Goal: Obtain resource: Obtain resource

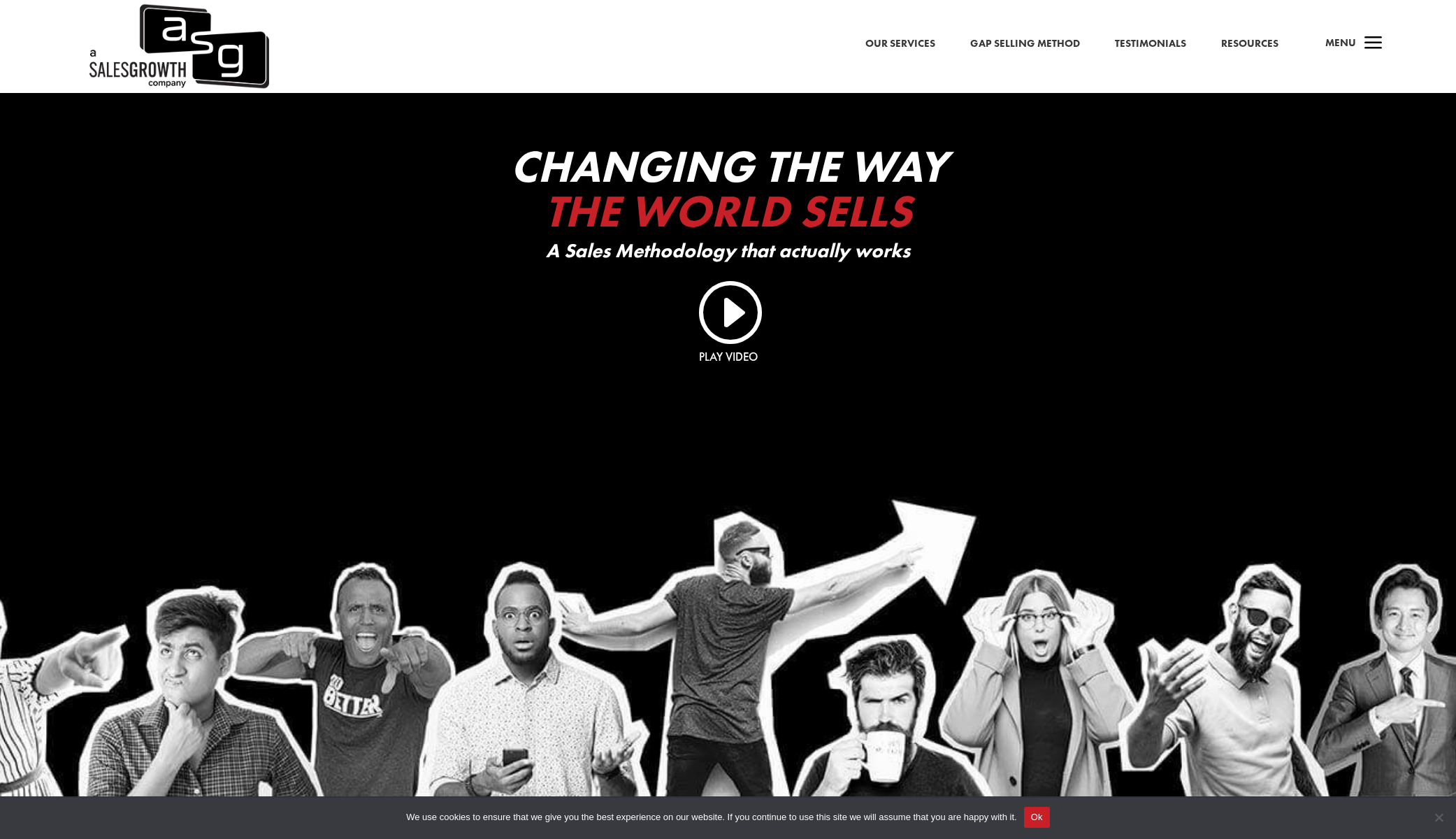
click at [1373, 47] on span "a" at bounding box center [1374, 44] width 28 height 28
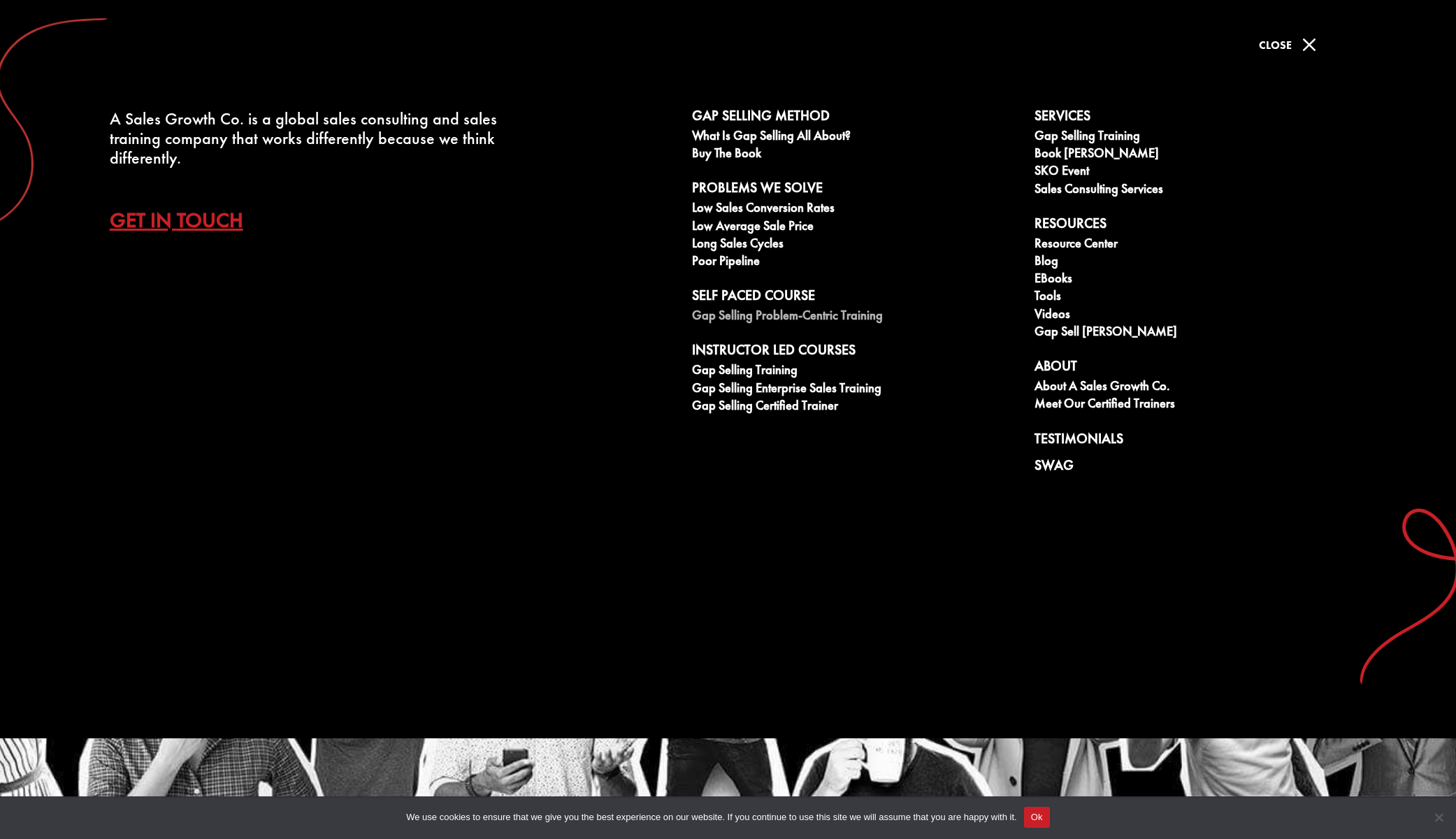
click at [751, 317] on link "Gap Selling Problem-Centric Training" at bounding box center [856, 317] width 327 height 18
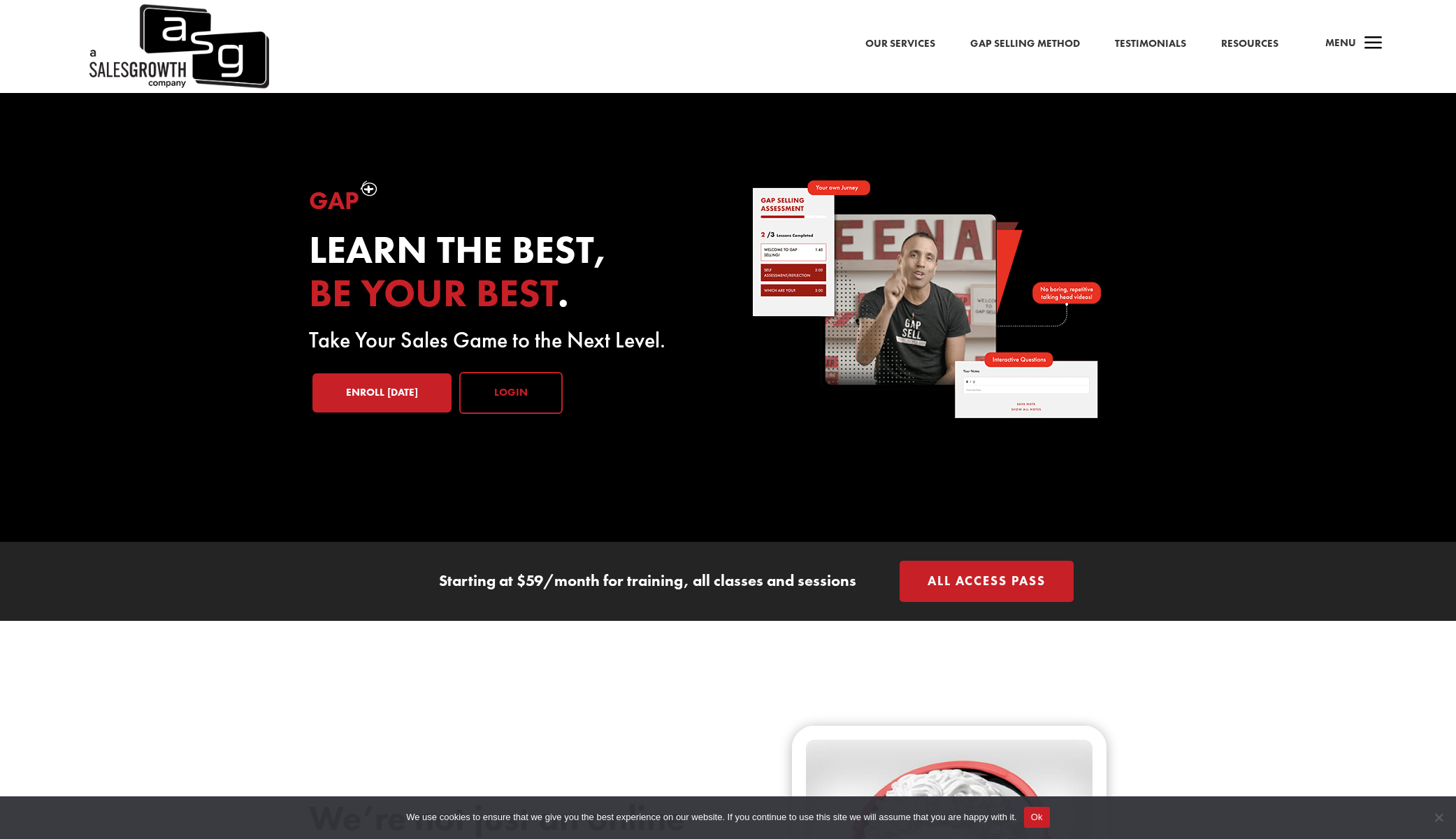
click at [503, 387] on link "Login" at bounding box center [510, 393] width 103 height 42
click at [1250, 40] on link "Resources" at bounding box center [1250, 43] width 57 height 18
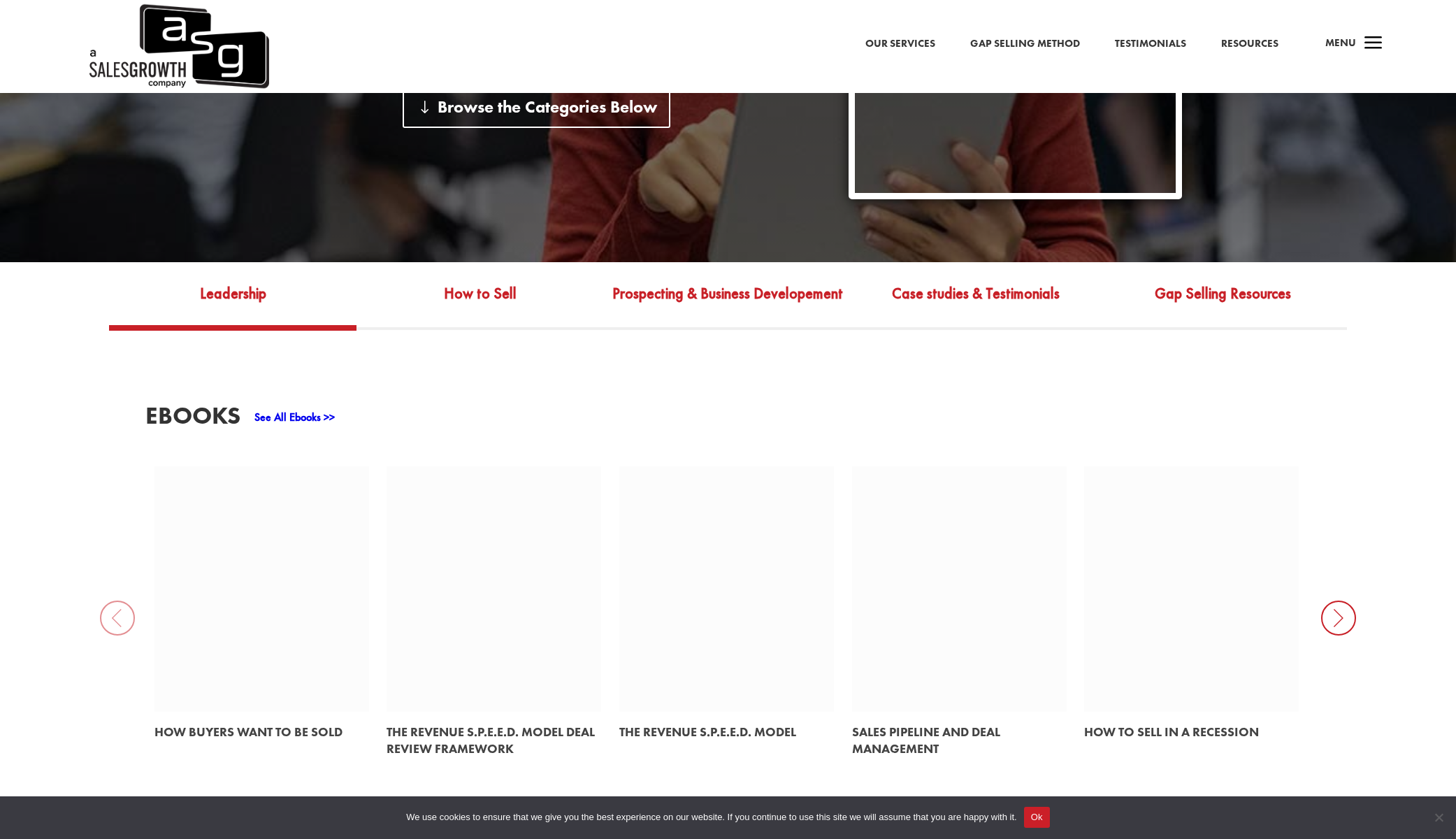
scroll to position [560, 0]
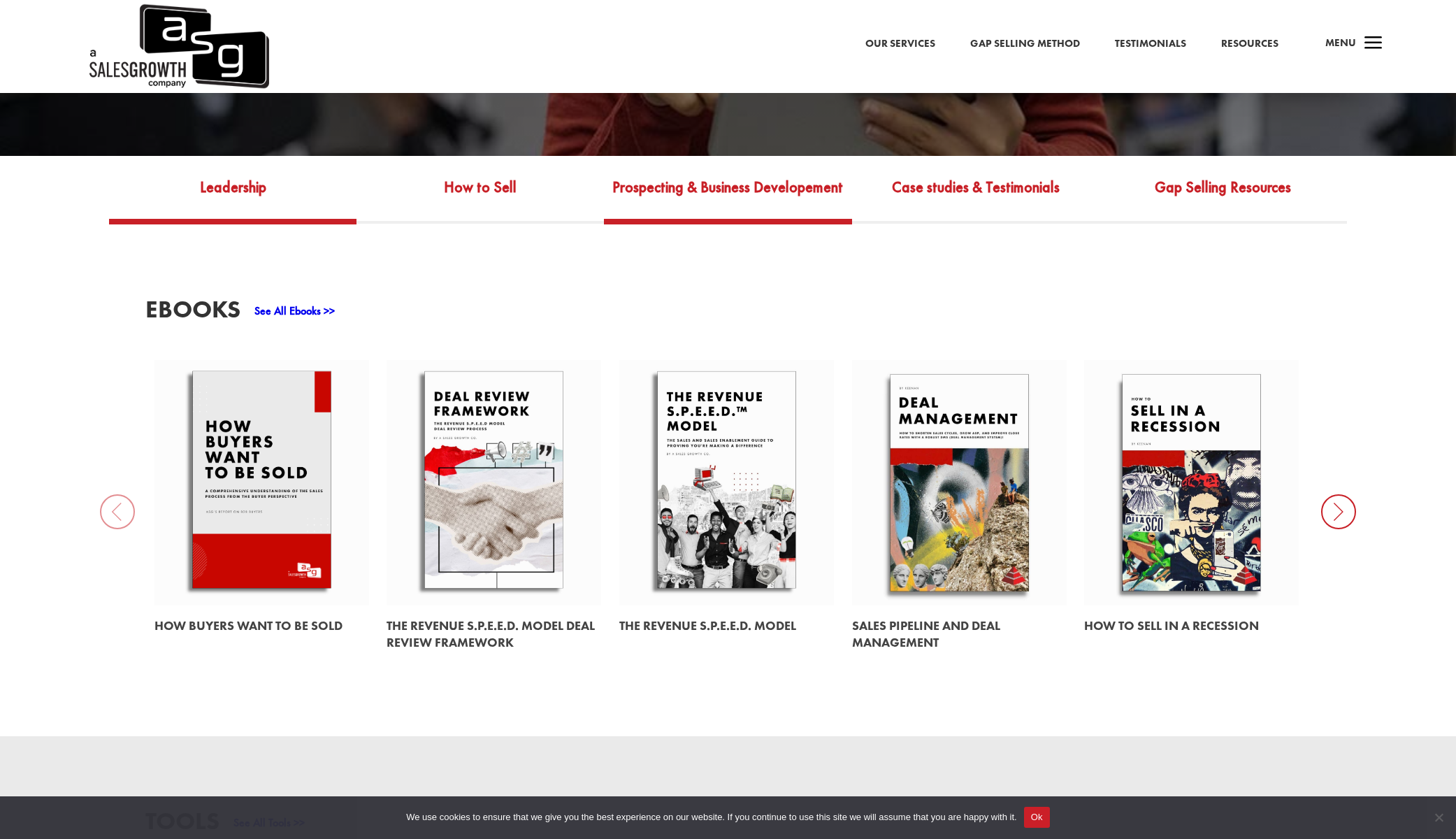
click at [739, 181] on link "Prospecting & Business Developement" at bounding box center [728, 197] width 247 height 45
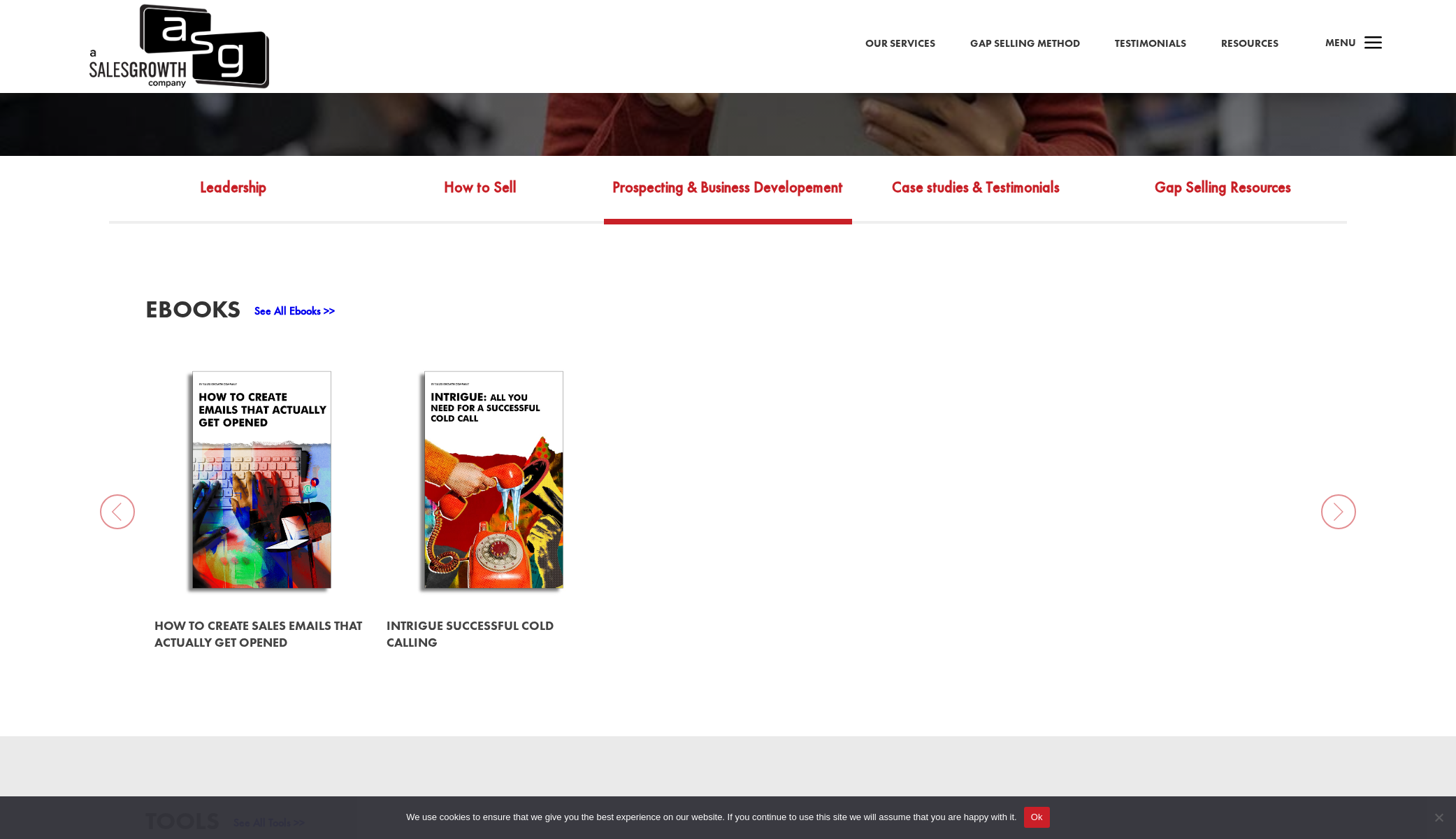
click at [726, 184] on link "Prospecting & Business Developement" at bounding box center [728, 197] width 247 height 45
click at [496, 177] on link "How to Sell" at bounding box center [480, 197] width 247 height 45
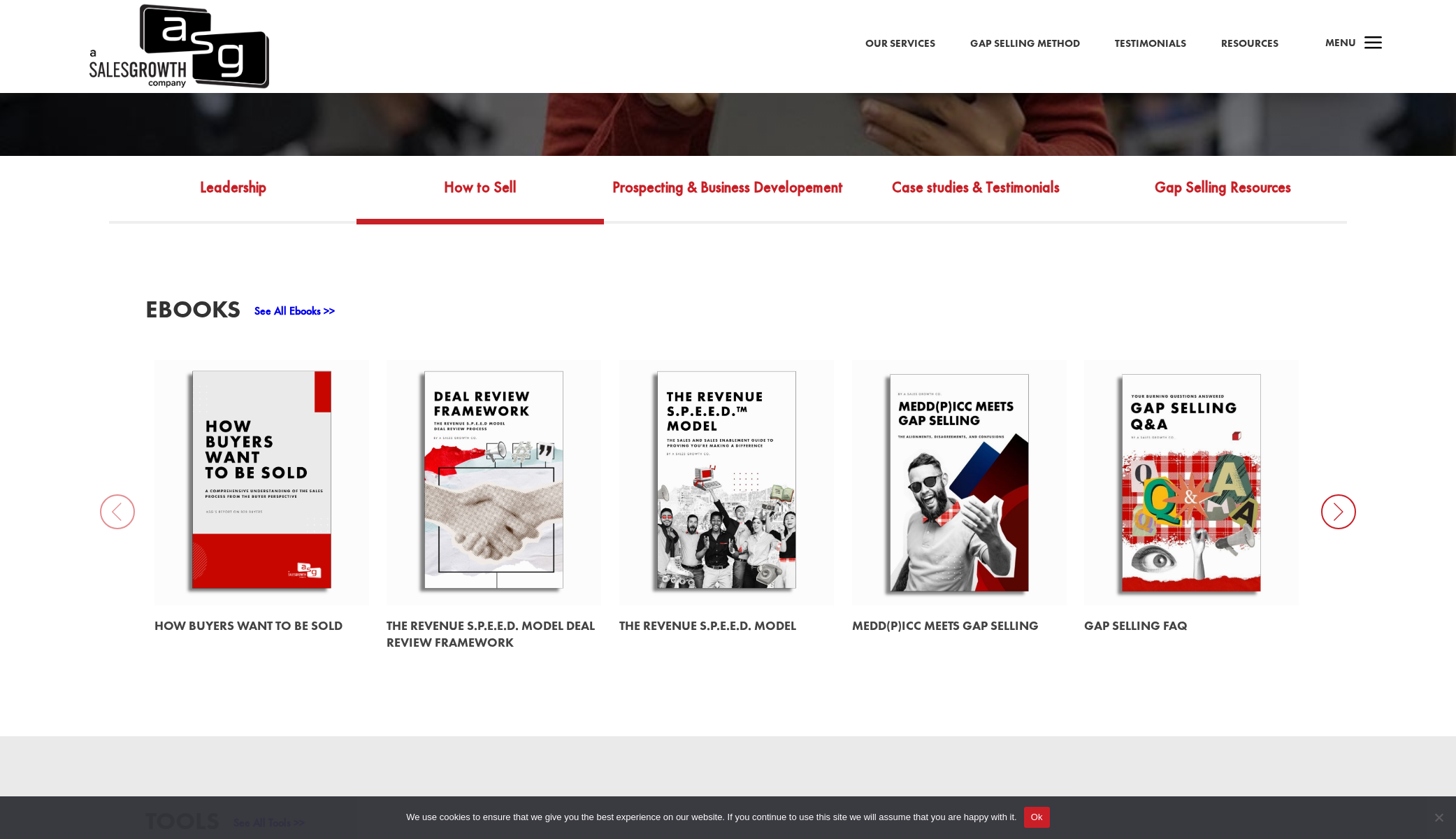
click at [1181, 484] on link at bounding box center [1192, 483] width 216 height 245
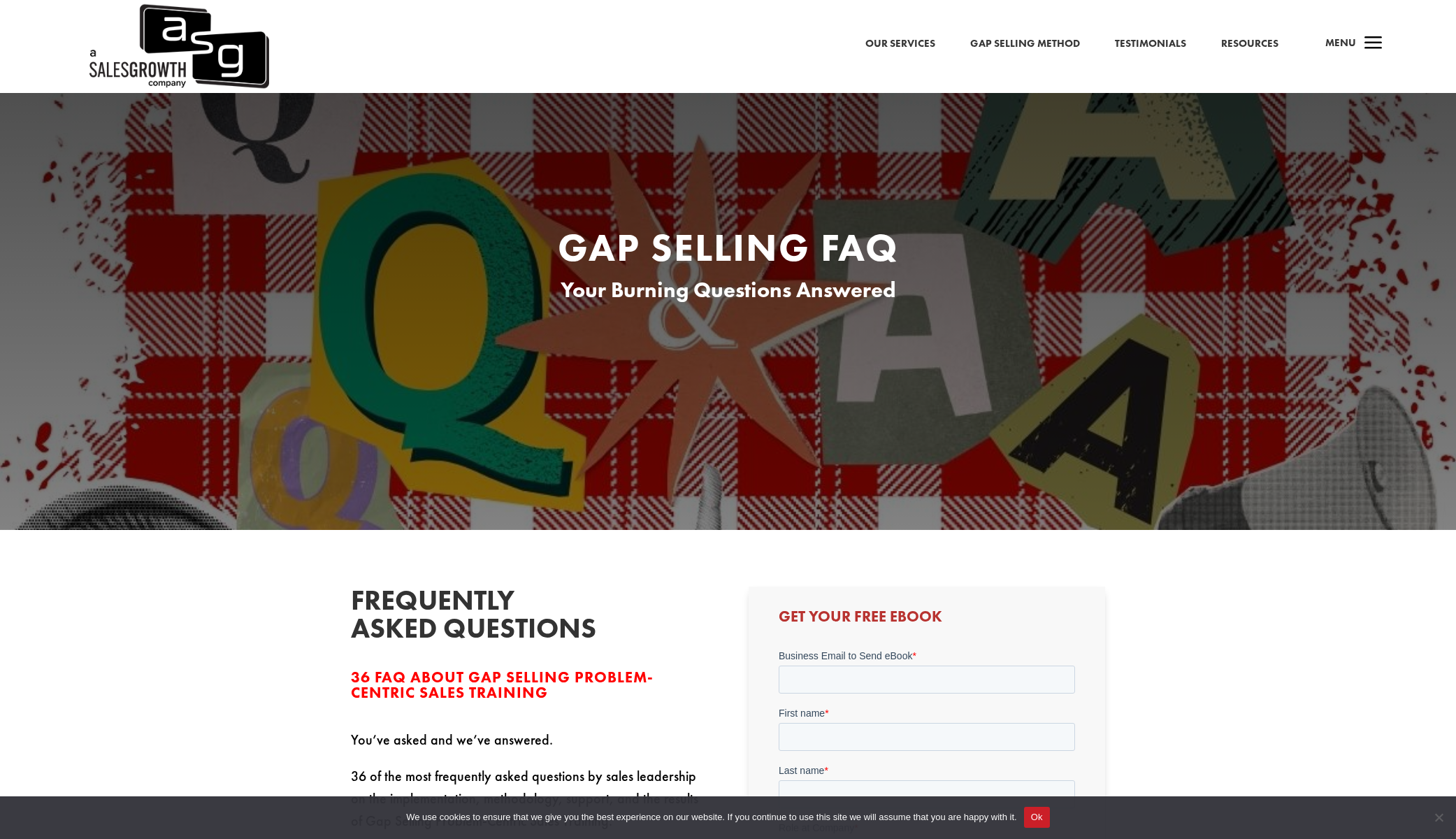
click at [1257, 43] on link "Resources" at bounding box center [1250, 43] width 57 height 18
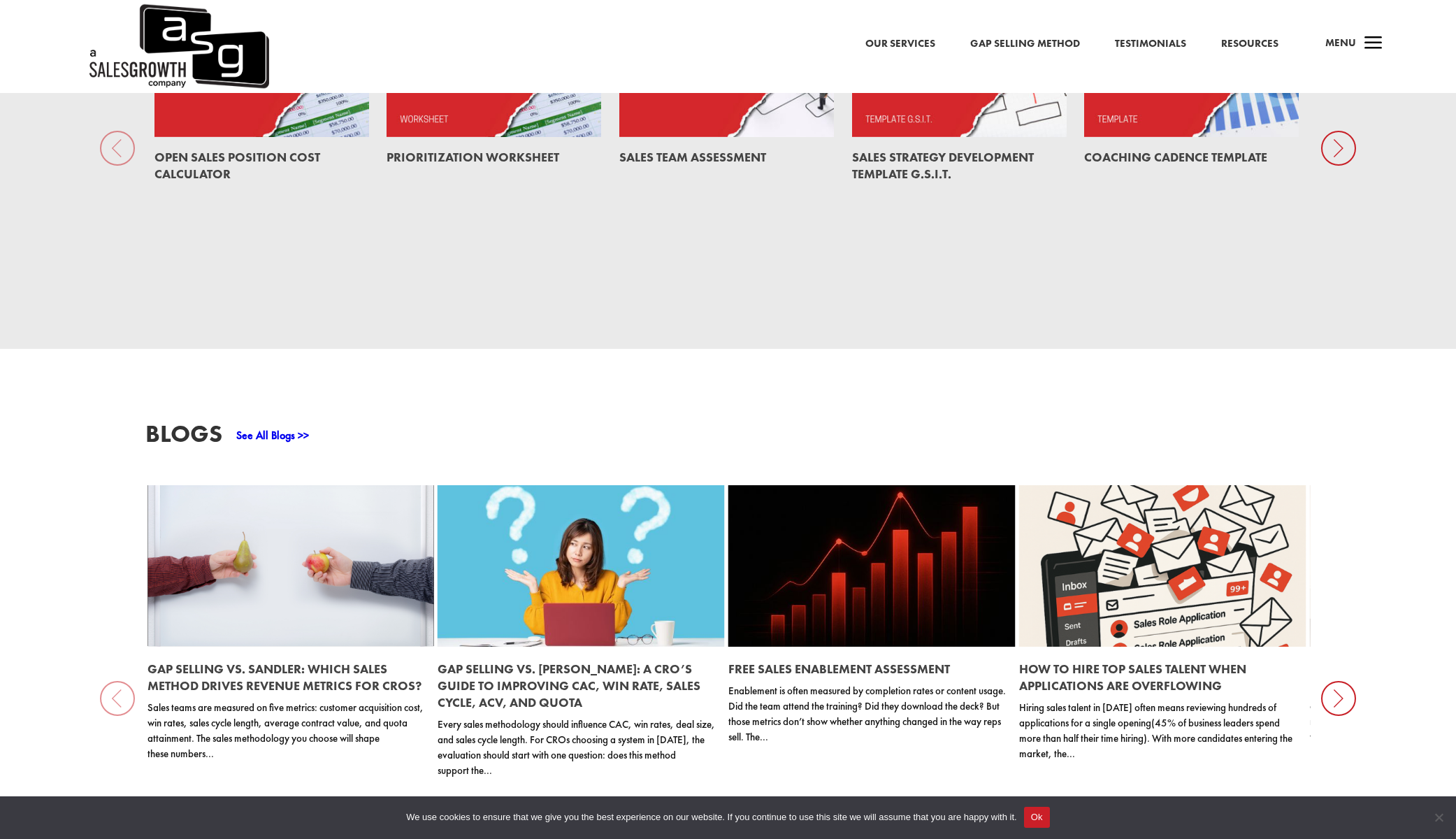
scroll to position [1322, 0]
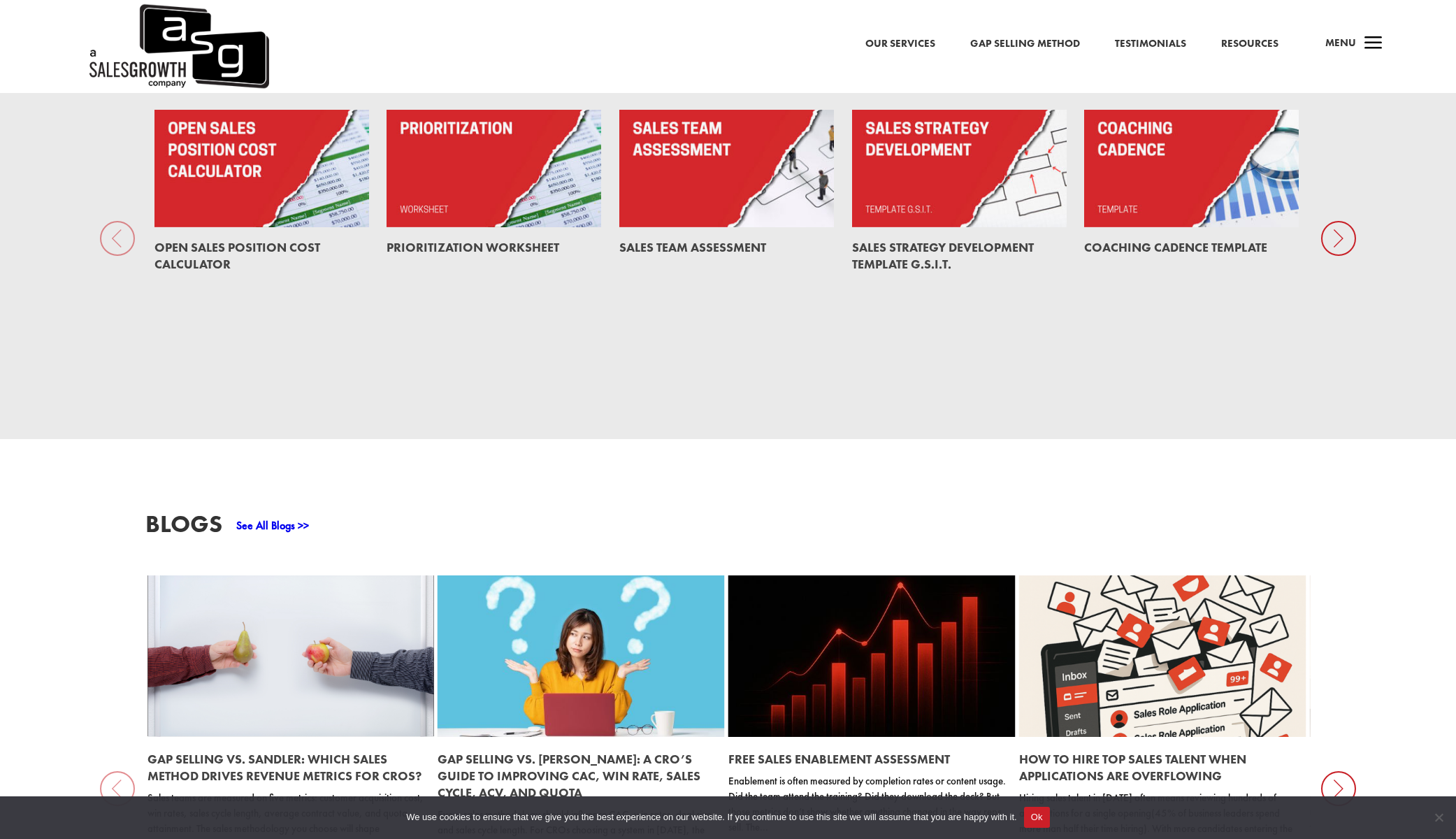
click at [477, 239] on link "Prioritization Worksheet" at bounding box center [472, 247] width 173 height 16
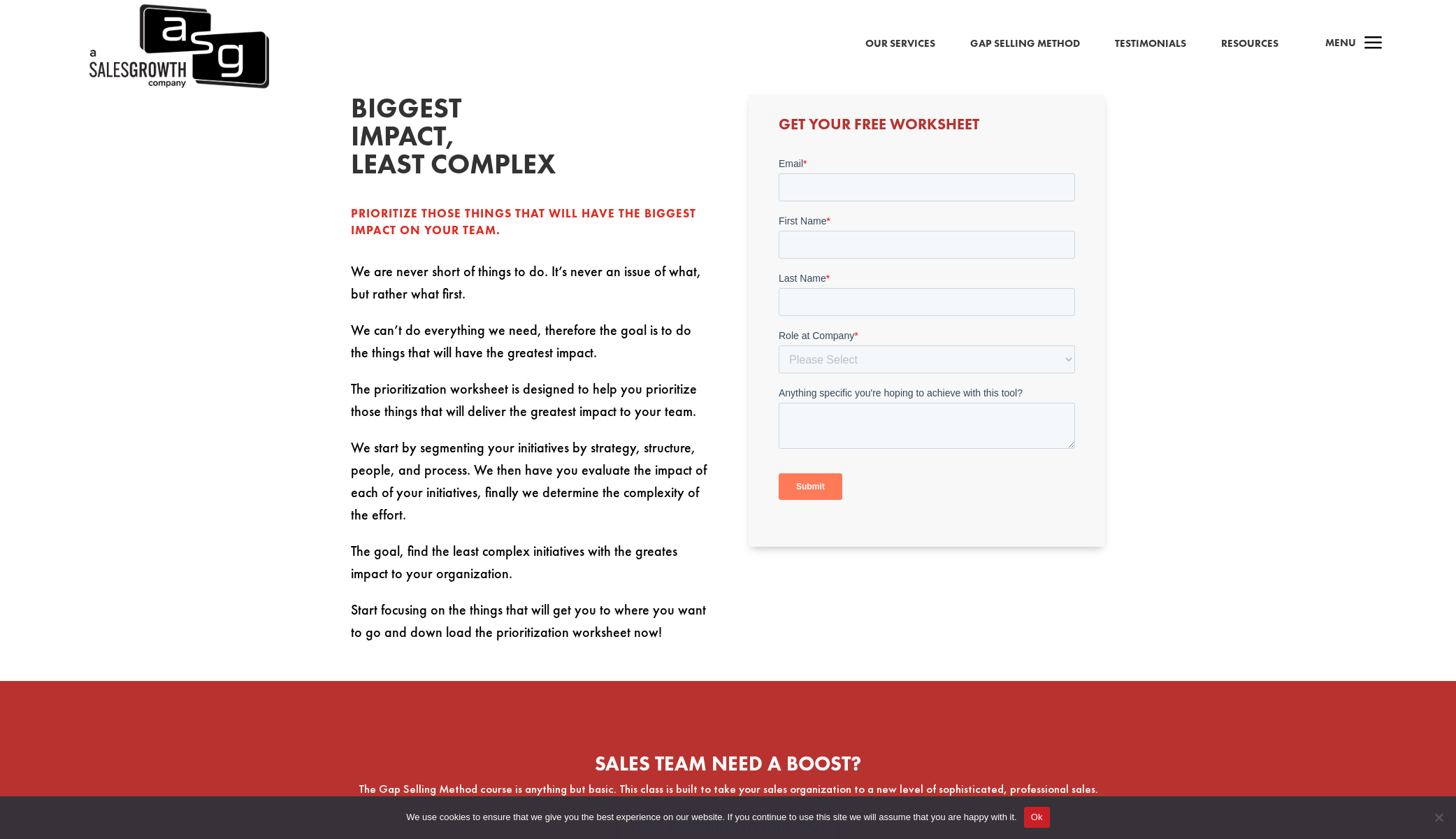
scroll to position [490, 0]
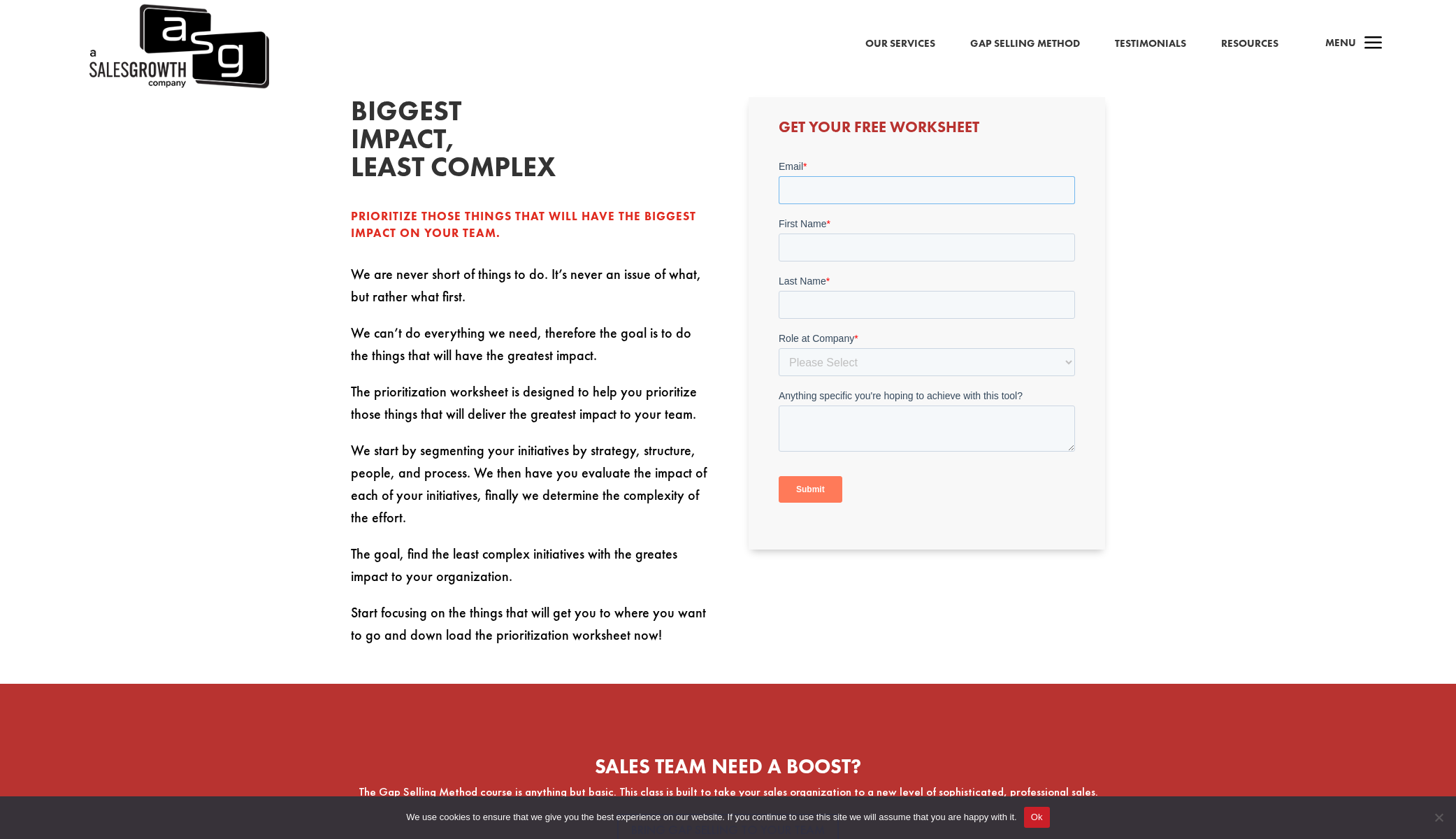
click at [813, 195] on input "Email *" at bounding box center [927, 189] width 296 height 28
type input "russell.palmer@forwardbalance.com"
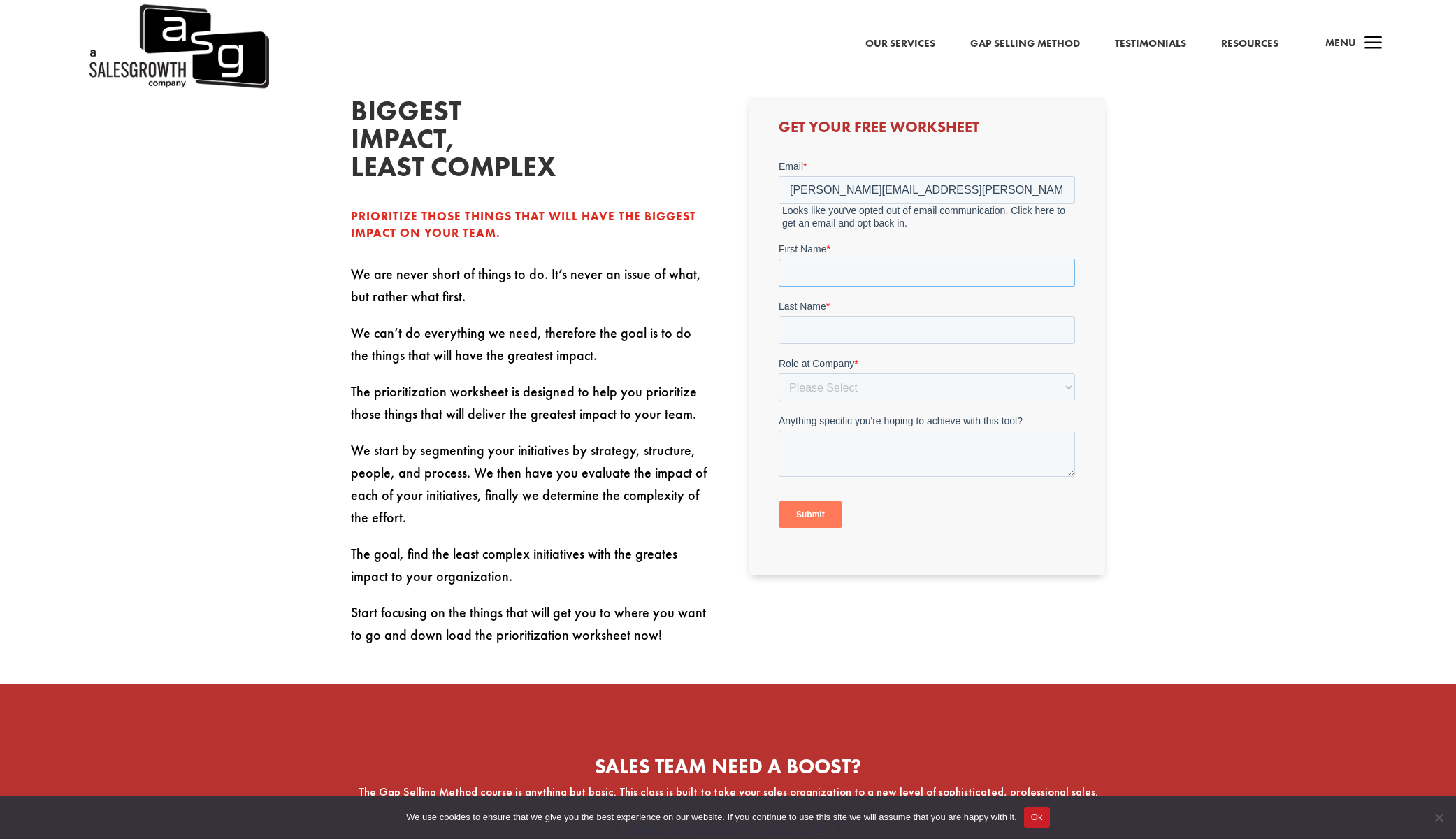
click at [840, 271] on input "First Name *" at bounding box center [927, 272] width 296 height 28
type input "Russell"
click at [846, 326] on input "Last Name *" at bounding box center [927, 329] width 296 height 28
type input "Palmer"
click at [804, 393] on select "Please Select C-Level (CRO, CSO, etc) Senior Leadership (VP of Sales, VP of Ena…" at bounding box center [927, 387] width 296 height 28
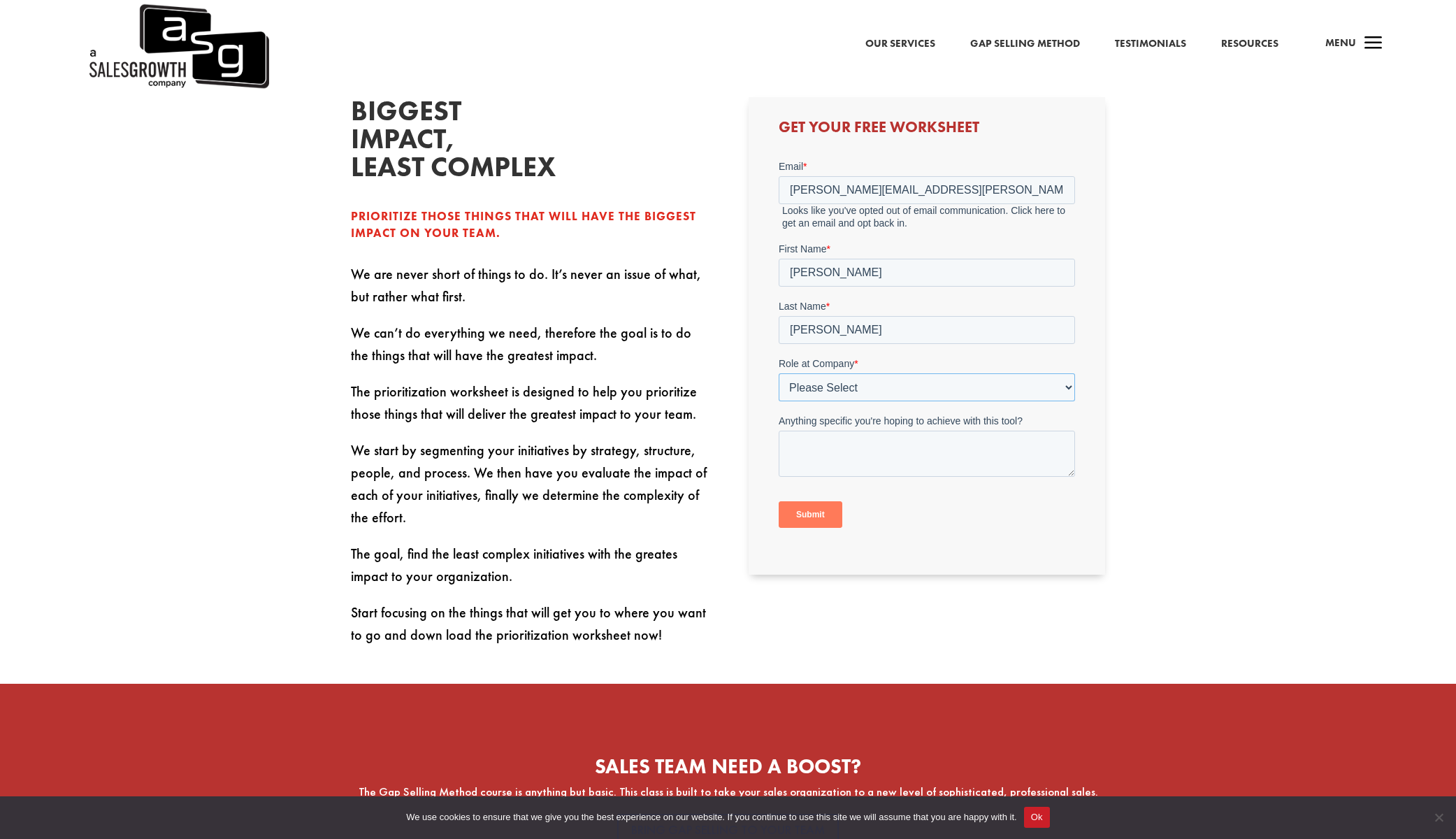
select select "C-Level (CRO, CSO, etc)"
click at [779, 373] on select "Please Select C-Level (CRO, CSO, etc) Senior Leadership (VP of Sales, VP of Ena…" at bounding box center [927, 387] width 296 height 28
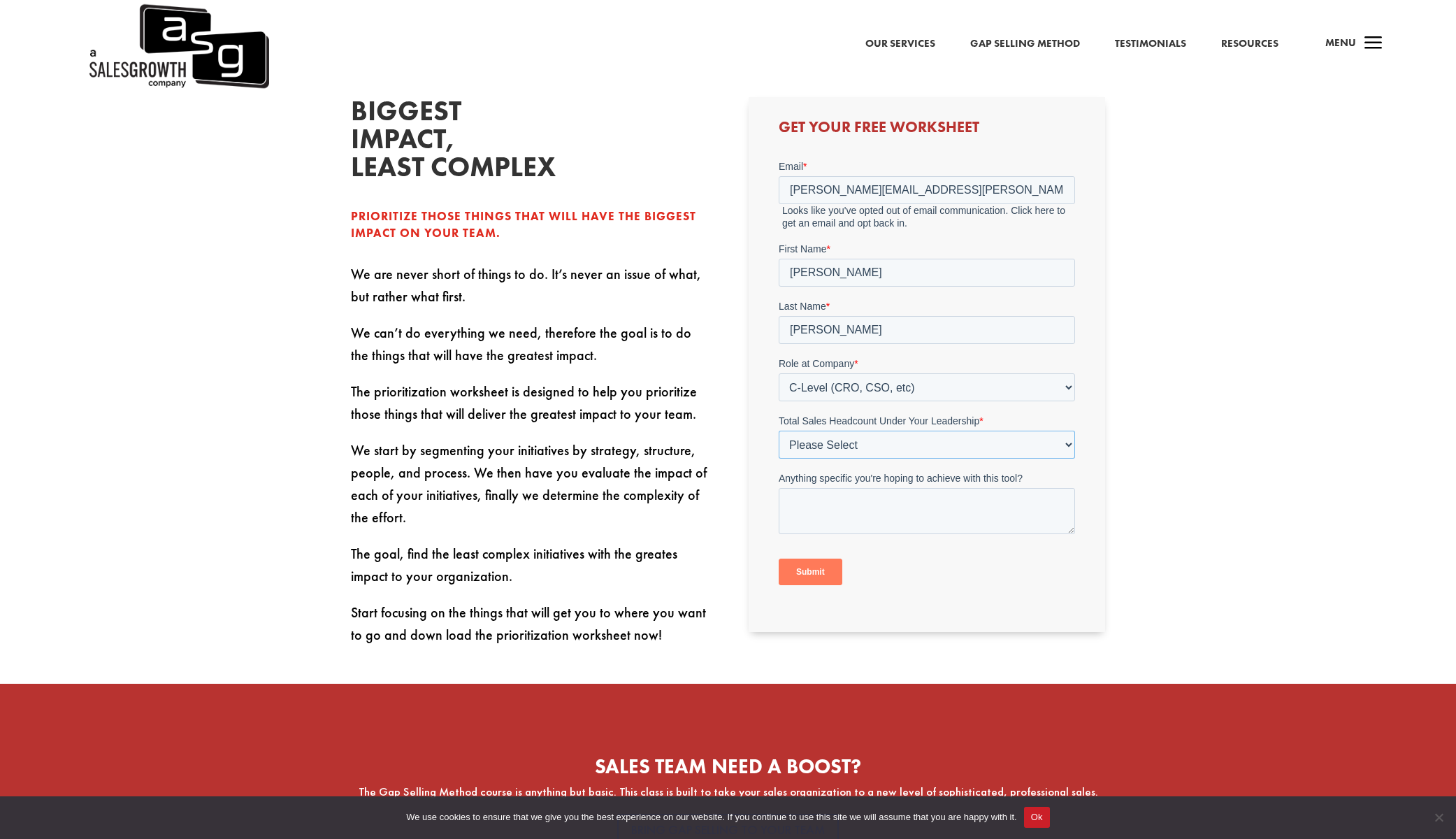
click at [882, 449] on select "Please Select Just Me 1-9 10-19 20-49 50-99 100+" at bounding box center [927, 444] width 296 height 28
select select "1-9"
click at [779, 430] on select "Please Select Just Me 1-9 10-19 20-49 50-99 100+" at bounding box center [927, 444] width 296 height 28
click at [811, 504] on textarea "Anything specific you're hoping to achieve with this tool?" at bounding box center [927, 510] width 296 height 46
type textarea "So much to do. So little time to do it. Where should I focus?"
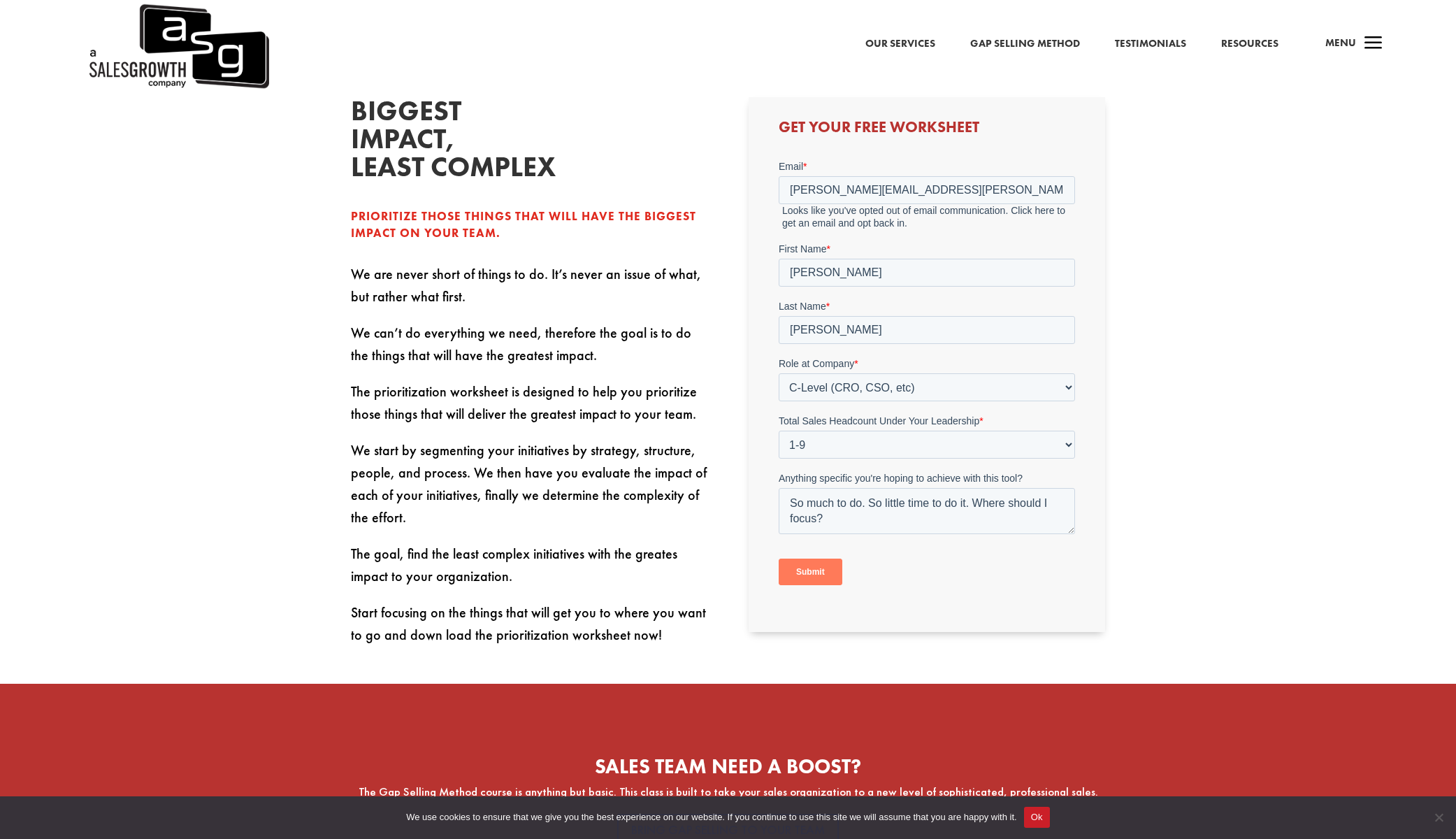
click at [804, 565] on input "Submit" at bounding box center [811, 571] width 64 height 26
